Goal: Information Seeking & Learning: Learn about a topic

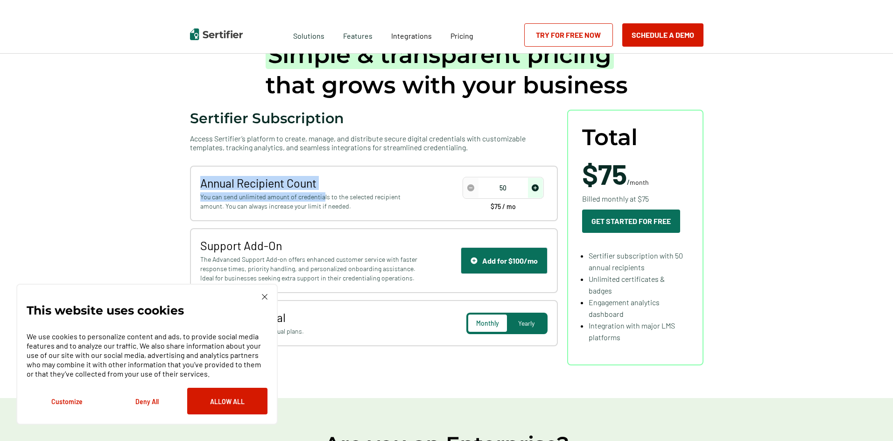
click at [202, 192] on span "You can send unlimited amount of credentials to the selected recipient amount. …" at bounding box center [310, 201] width 220 height 19
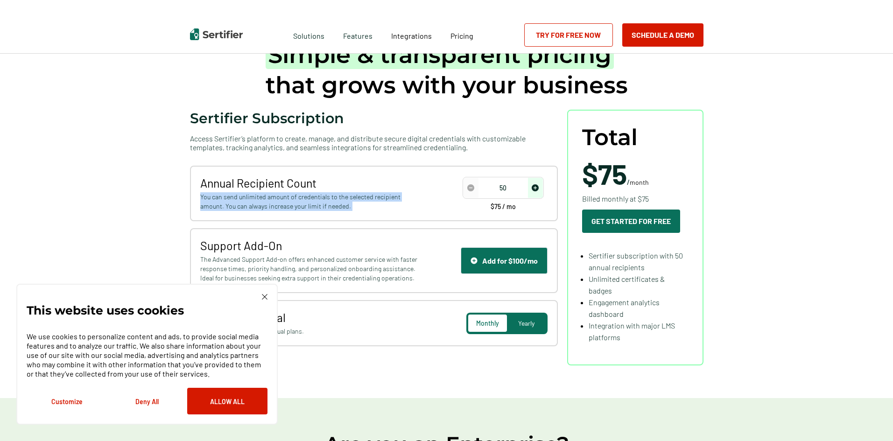
drag, startPoint x: 202, startPoint y: 192, endPoint x: 354, endPoint y: 213, distance: 153.7
click at [354, 213] on div "Annual Recipient Count You can send unlimited amount of credentials to the sele…" at bounding box center [374, 194] width 368 height 56
click at [268, 294] on div "This website uses cookies We use cookies to personalize content and ads, to pro…" at bounding box center [147, 354] width 262 height 141
click at [262, 295] on img at bounding box center [265, 297] width 6 height 6
